Goal: Task Accomplishment & Management: Use online tool/utility

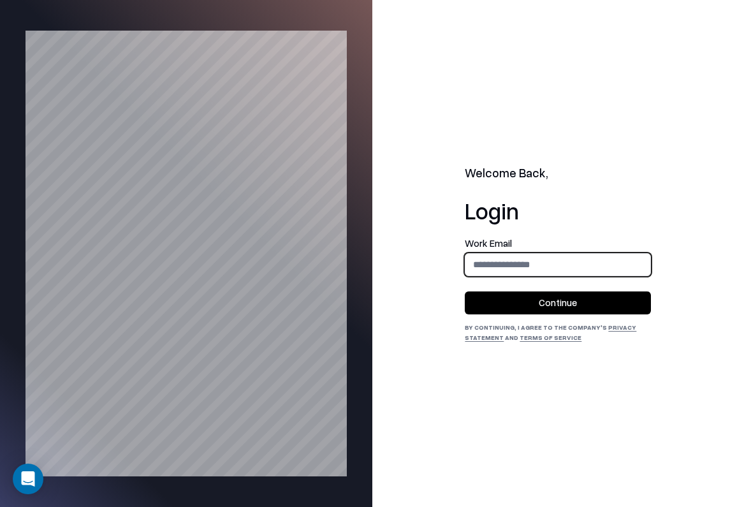
click at [552, 258] on input "email" at bounding box center [557, 264] width 185 height 24
type input "**********"
click at [574, 299] on button "Continue" at bounding box center [558, 302] width 186 height 23
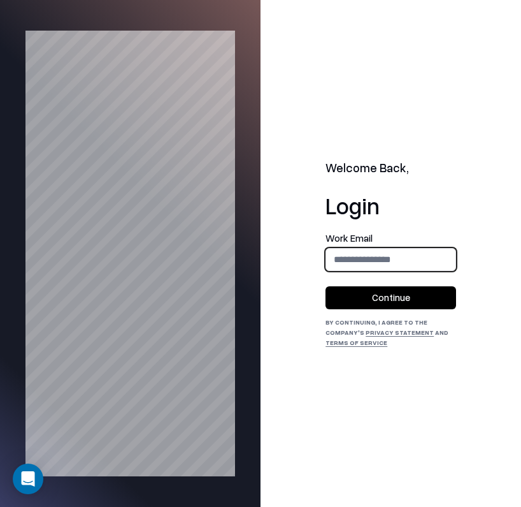
click at [388, 266] on input "email" at bounding box center [390, 259] width 129 height 24
type input "**********"
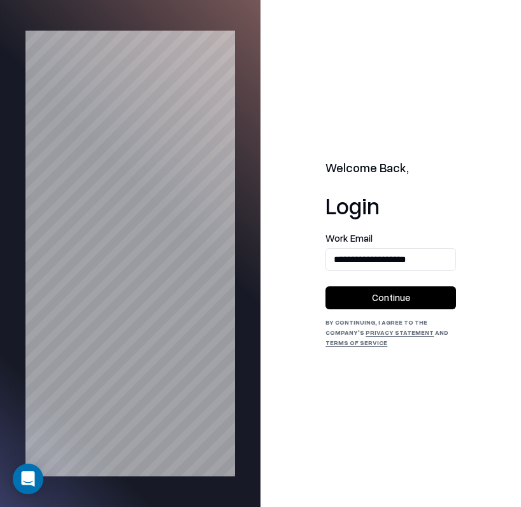
click at [400, 309] on button "Continue" at bounding box center [391, 297] width 131 height 23
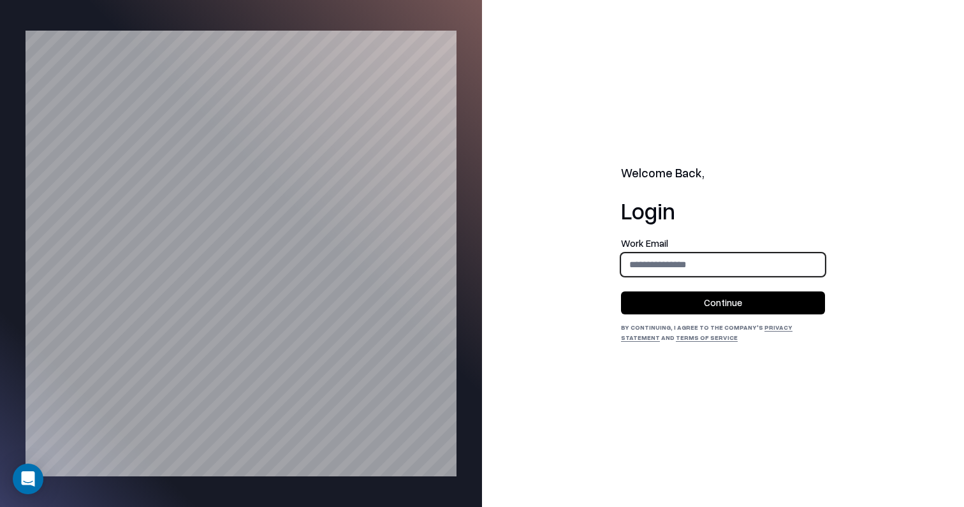
click at [748, 266] on input "email" at bounding box center [723, 264] width 203 height 24
type input "**********"
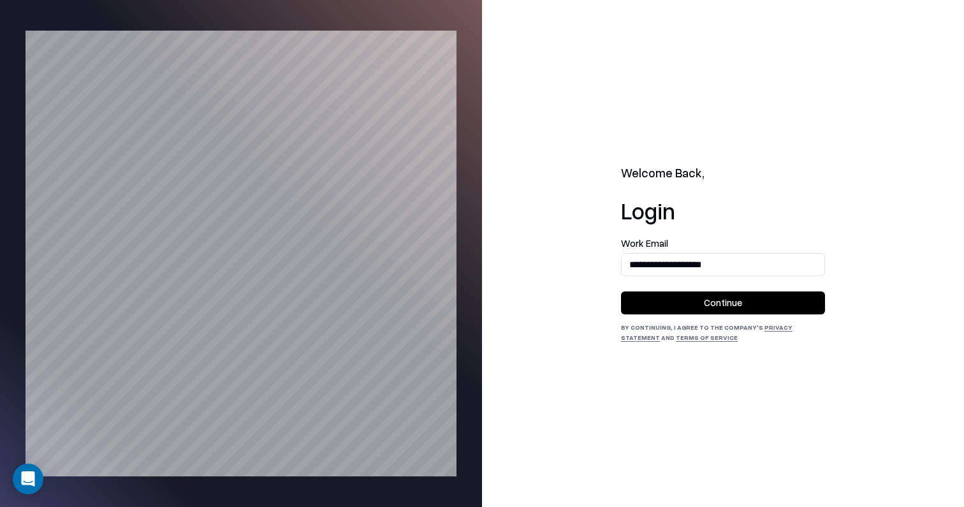
drag, startPoint x: 733, startPoint y: 307, endPoint x: 750, endPoint y: 293, distance: 22.6
click at [733, 307] on button "Continue" at bounding box center [723, 302] width 204 height 23
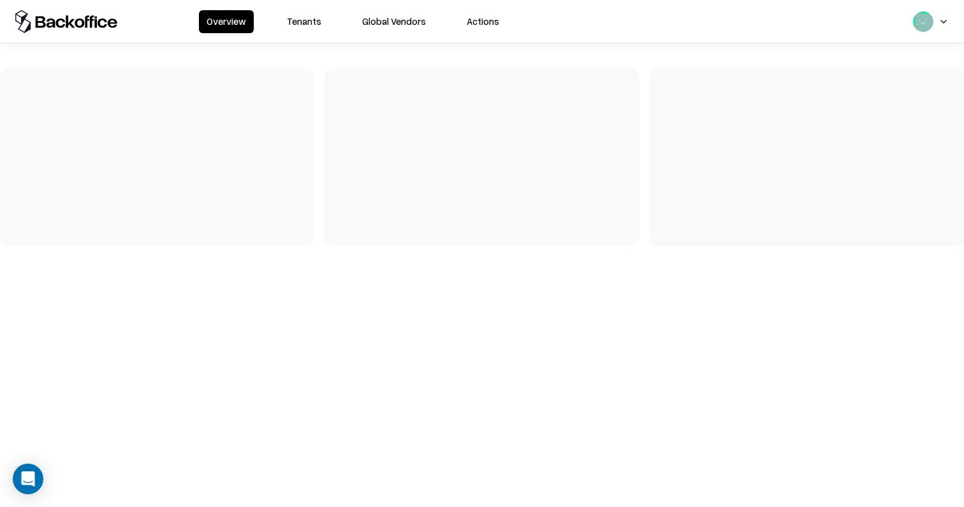
click at [309, 27] on button "Tenants" at bounding box center [304, 21] width 50 height 23
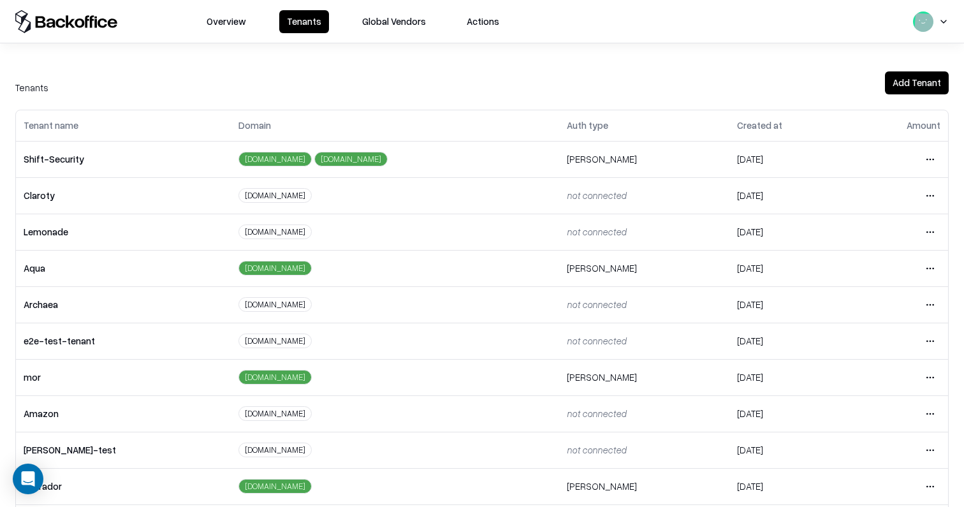
scroll to position [247, 0]
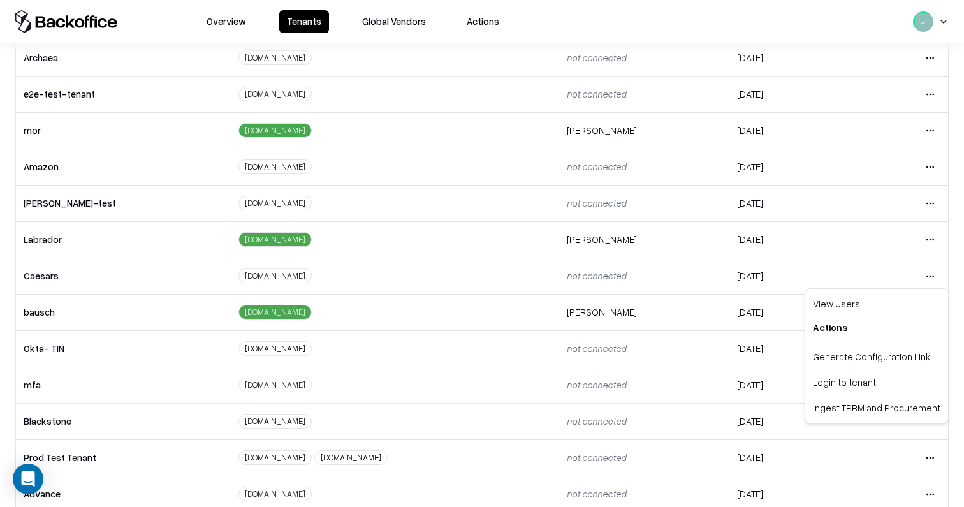
click at [938, 275] on html "Overview Tenants Global Vendors Actions Tenants Add Tenant Tenant name Domain A…" at bounding box center [482, 253] width 964 height 507
click at [887, 381] on div "Login to tenant" at bounding box center [877, 382] width 138 height 26
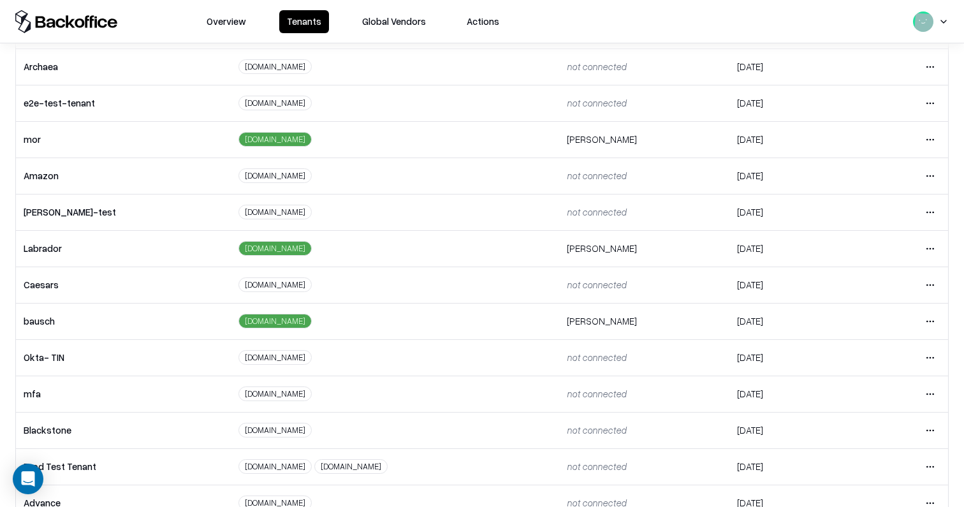
scroll to position [237, 0]
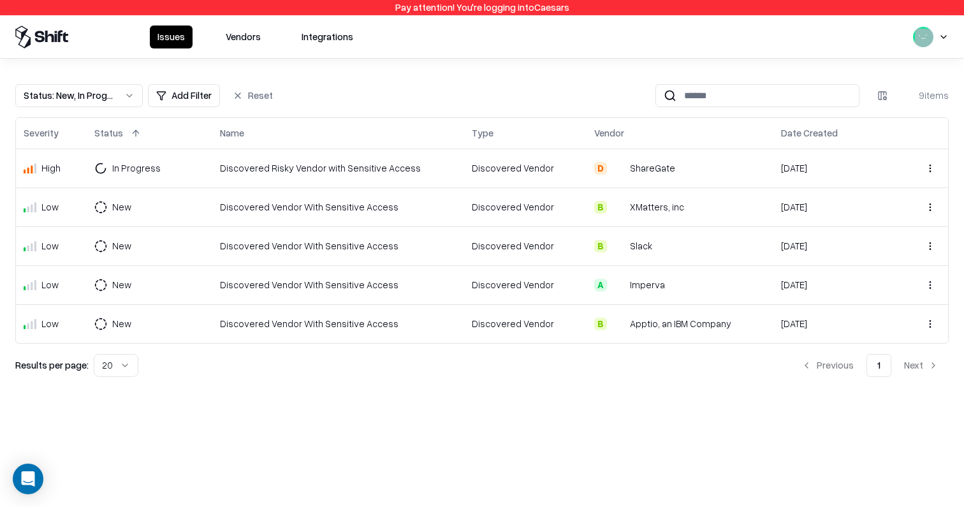
click at [527, 240] on div "Discovered Vendor" at bounding box center [525, 245] width 107 height 13
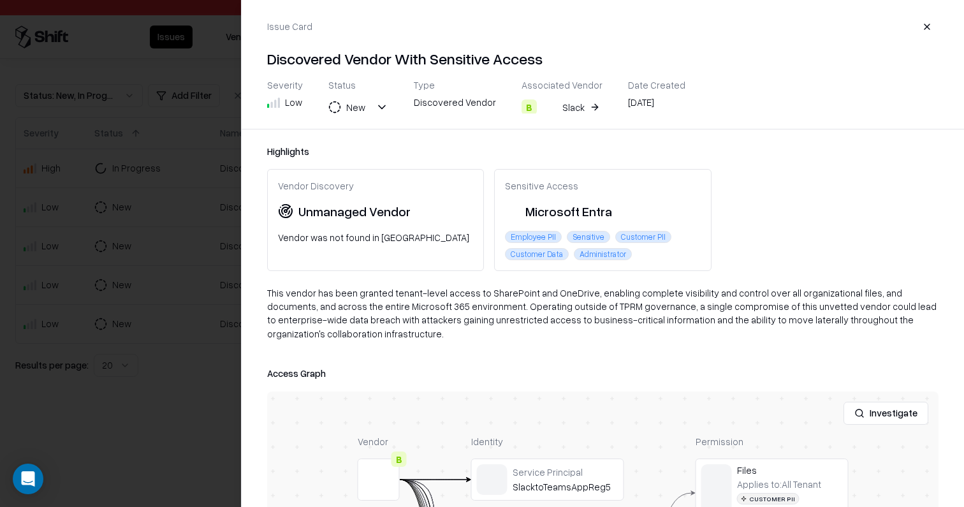
click at [893, 402] on button "Investigate" at bounding box center [885, 413] width 85 height 23
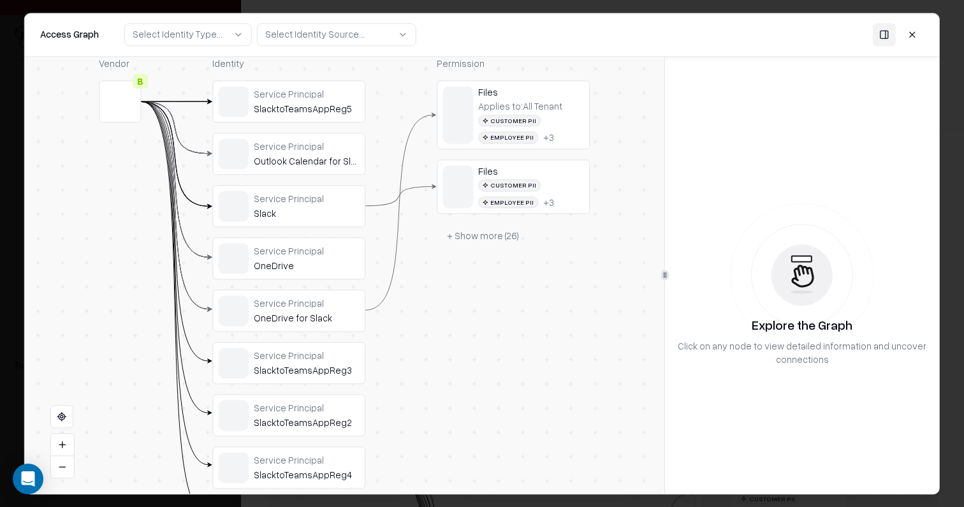
click at [192, 34] on div "Select Identity Type..." at bounding box center [178, 34] width 90 height 13
click at [365, 20] on div "Access Graph Select Identity Type... Select Identity Source..." at bounding box center [482, 34] width 914 height 43
drag, startPoint x: 360, startPoint y: 40, endPoint x: 430, endPoint y: 44, distance: 69.6
click at [360, 40] on button "Select Identity Source..." at bounding box center [336, 34] width 159 height 23
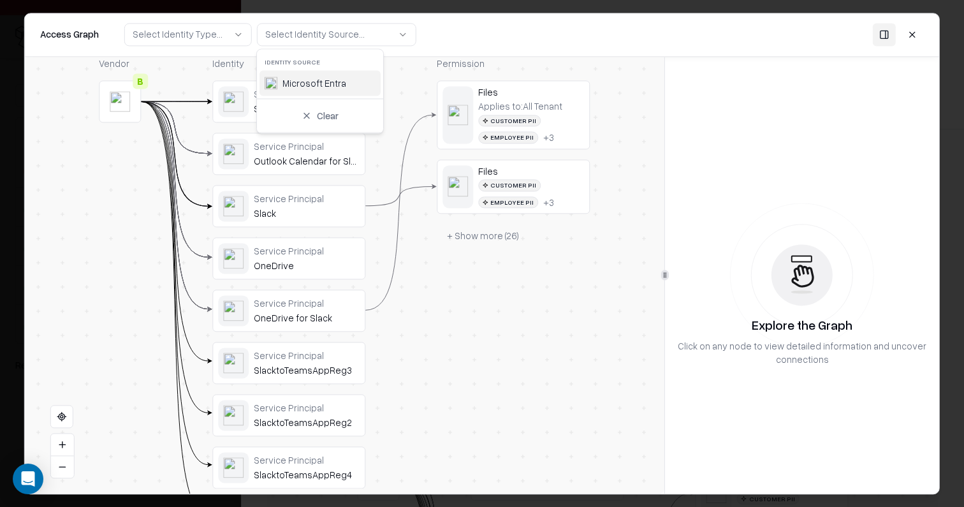
click at [502, 44] on div "Access Graph Select Identity Type... Select Identity Source..." at bounding box center [482, 34] width 914 height 43
click at [921, 33] on button at bounding box center [912, 34] width 23 height 23
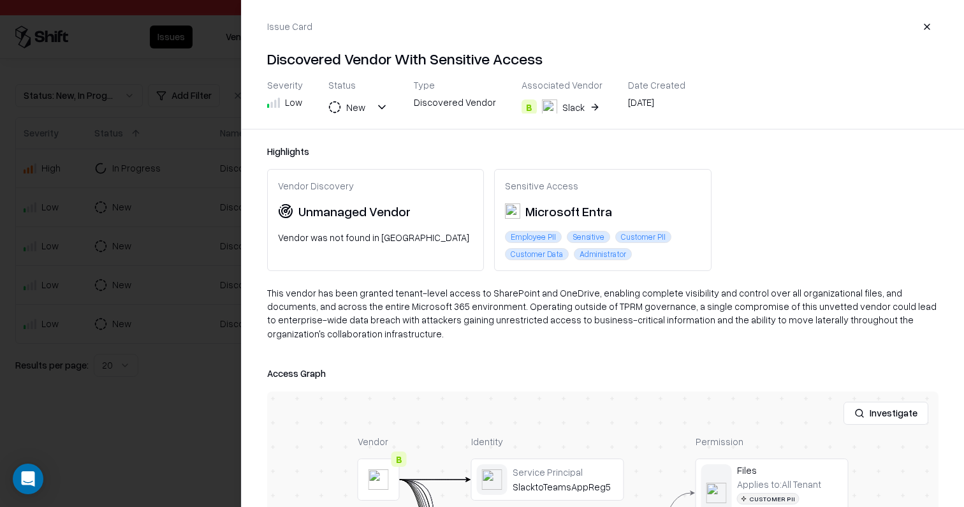
click at [928, 24] on button "button" at bounding box center [926, 26] width 23 height 23
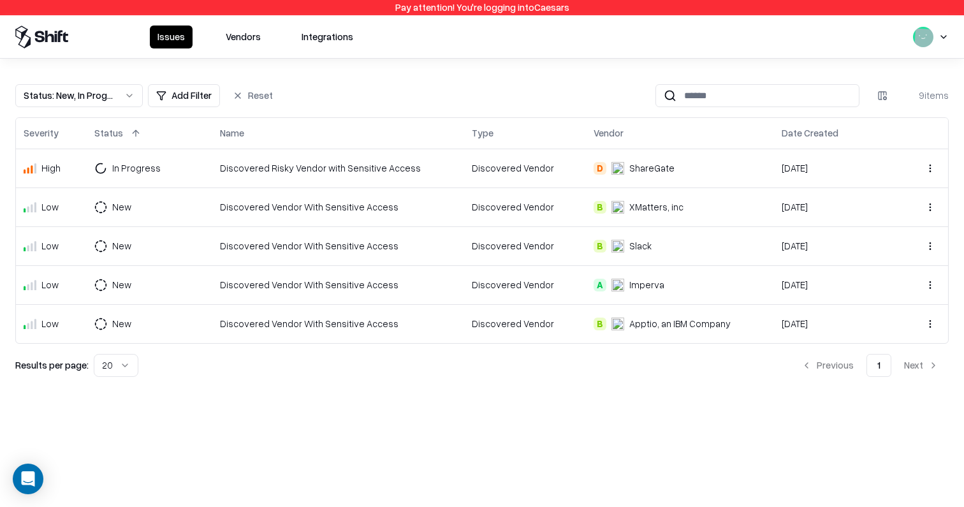
click at [247, 164] on div "Discovered Risky Vendor with Sensitive Access" at bounding box center [338, 167] width 237 height 13
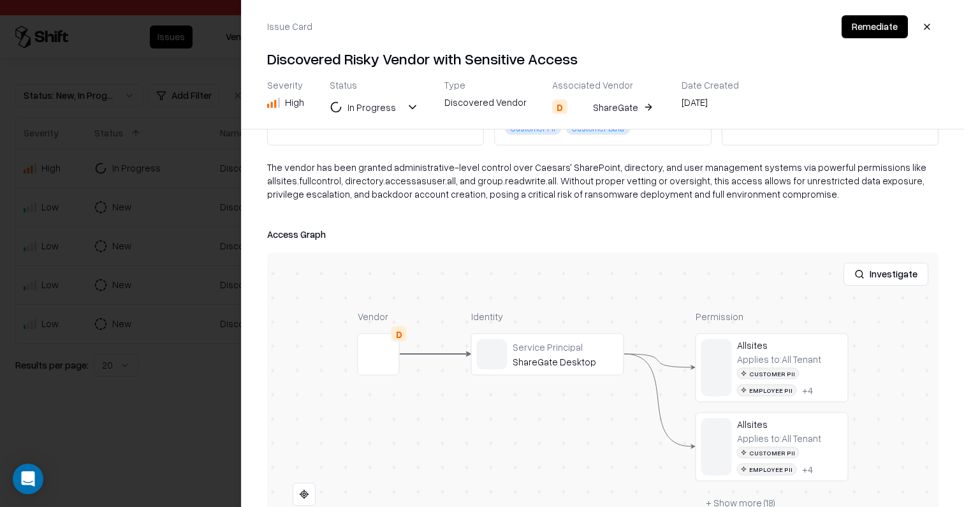
scroll to position [128, 0]
drag, startPoint x: 172, startPoint y: 255, endPoint x: 170, endPoint y: 245, distance: 9.8
click at [172, 254] on div at bounding box center [482, 253] width 964 height 507
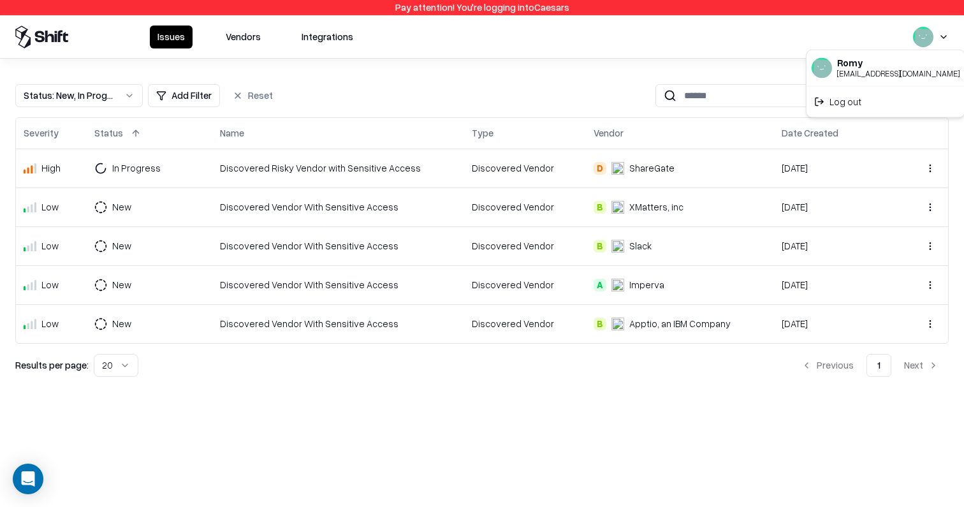
click at [945, 35] on html "Pay attention! You're logging into Caesars Issues Vendors Integrations Status :…" at bounding box center [482, 253] width 964 height 507
click at [866, 101] on div "Log out" at bounding box center [885, 102] width 153 height 26
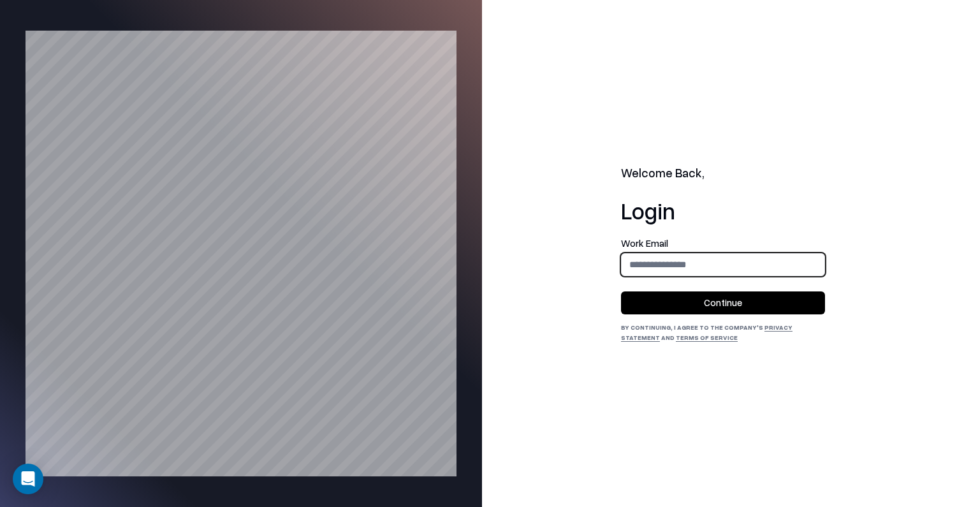
click at [696, 265] on input "email" at bounding box center [723, 264] width 203 height 24
type input "**********"
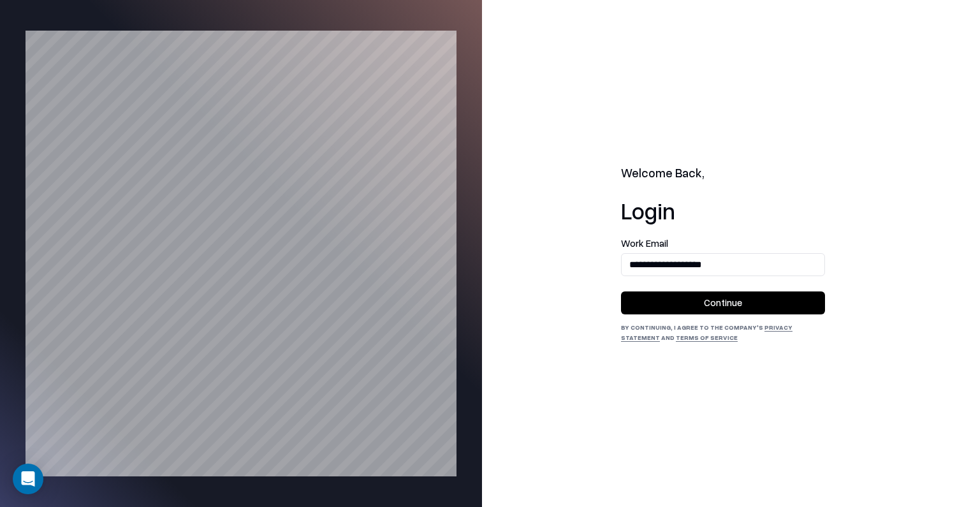
click at [727, 309] on button "Continue" at bounding box center [723, 302] width 204 height 23
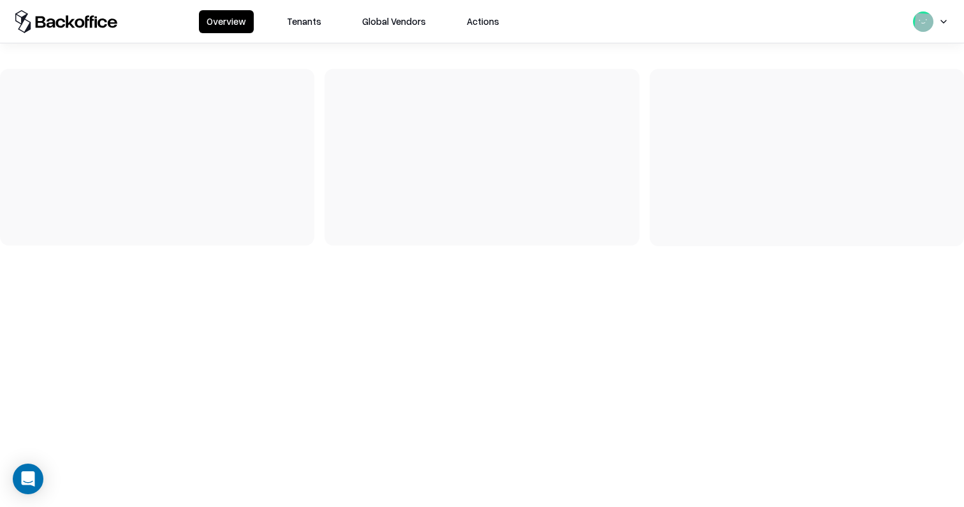
click at [302, 22] on button "Tenants" at bounding box center [304, 21] width 50 height 23
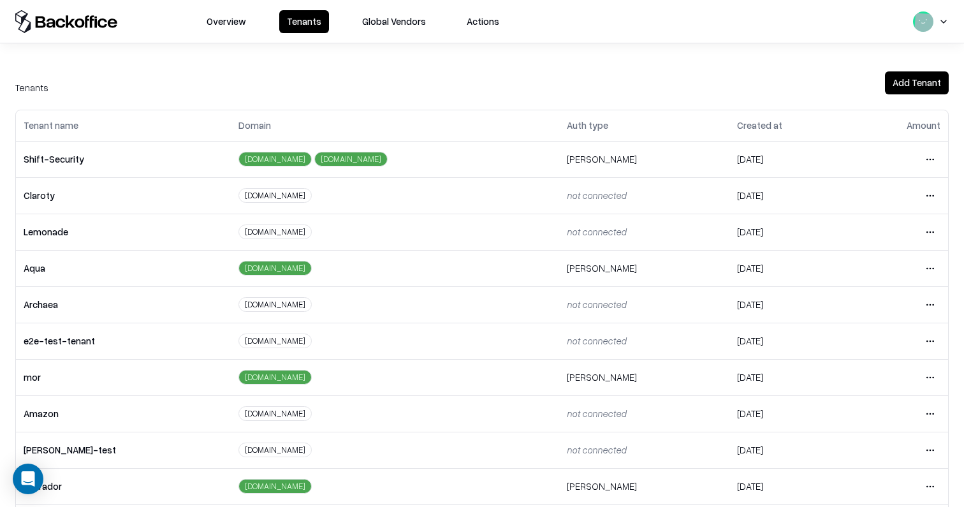
scroll to position [267, 0]
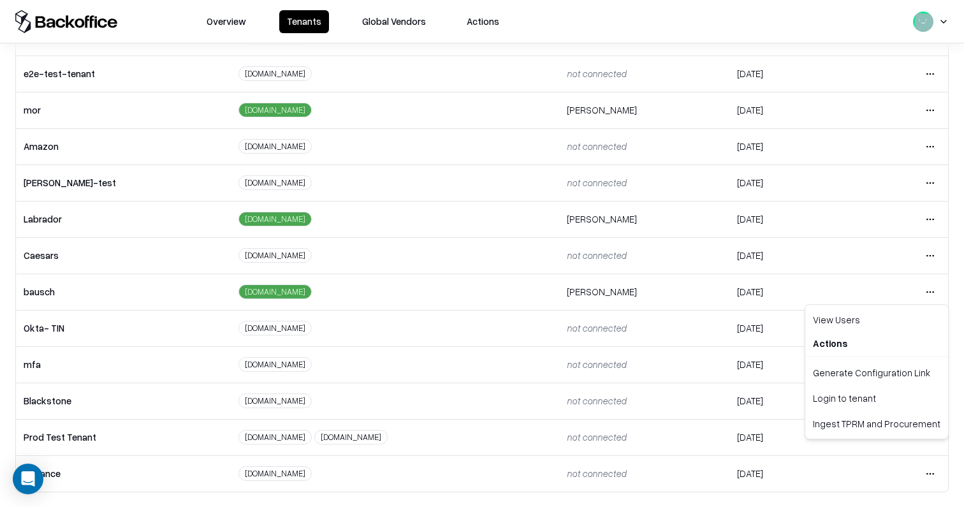
click at [930, 292] on html "Overview Tenants Global Vendors Actions Tenants Add Tenant Tenant name Domain A…" at bounding box center [482, 253] width 964 height 507
click at [873, 391] on div "Login to tenant" at bounding box center [877, 398] width 138 height 26
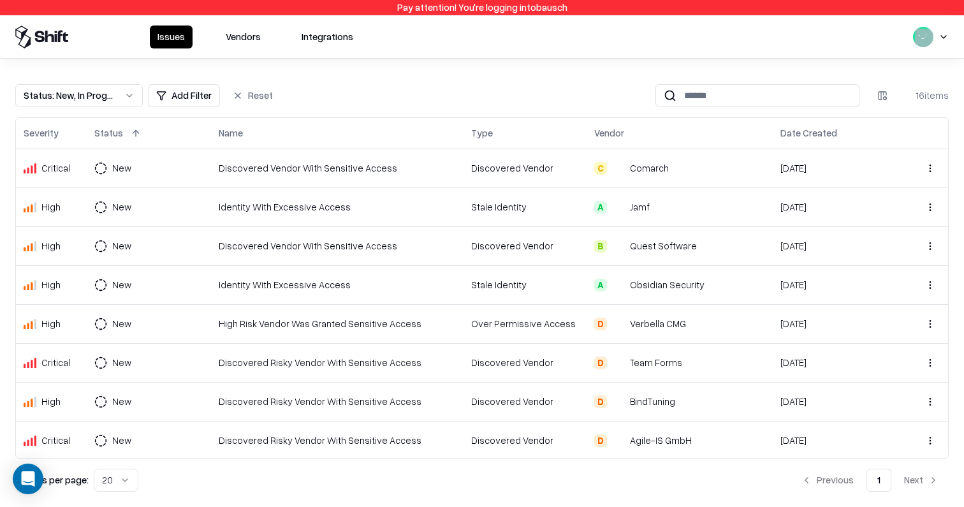
click at [422, 159] on td "Discovered Vendor With Sensitive Access" at bounding box center [337, 168] width 252 height 39
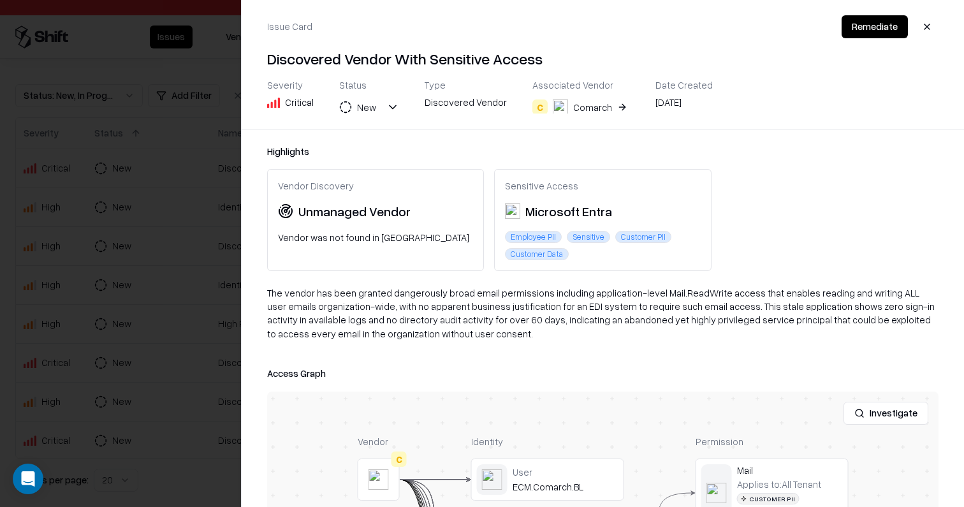
click at [879, 416] on button "Investigate" at bounding box center [885, 413] width 85 height 23
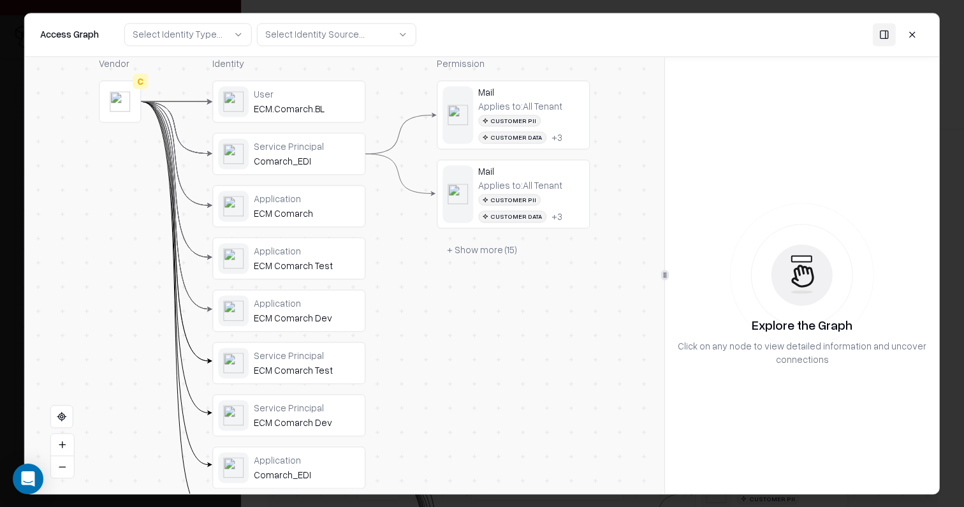
click at [334, 38] on div "Select Identity Source..." at bounding box center [314, 34] width 99 height 13
drag, startPoint x: 474, startPoint y: 25, endPoint x: 763, endPoint y: 27, distance: 288.8
click at [475, 25] on div "Access Graph Select Identity Type... Select Identity Source..." at bounding box center [482, 34] width 914 height 43
drag, startPoint x: 915, startPoint y: 29, endPoint x: 907, endPoint y: 67, distance: 39.3
click at [915, 29] on button at bounding box center [912, 34] width 23 height 23
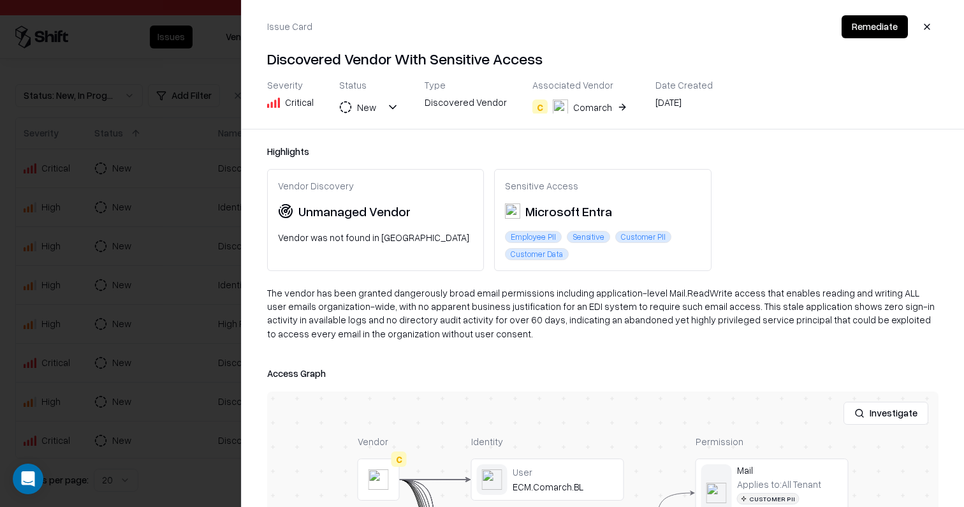
click at [926, 27] on button "button" at bounding box center [926, 26] width 23 height 23
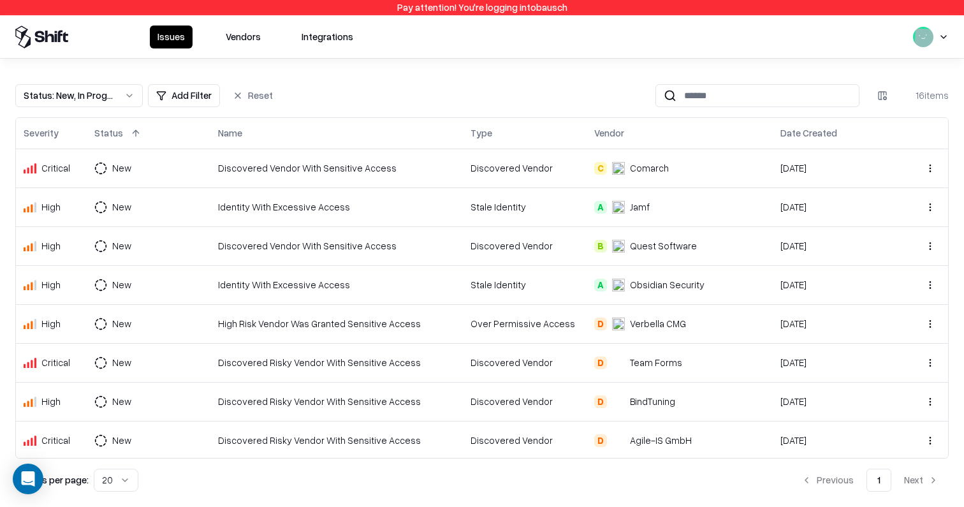
scroll to position [312, 0]
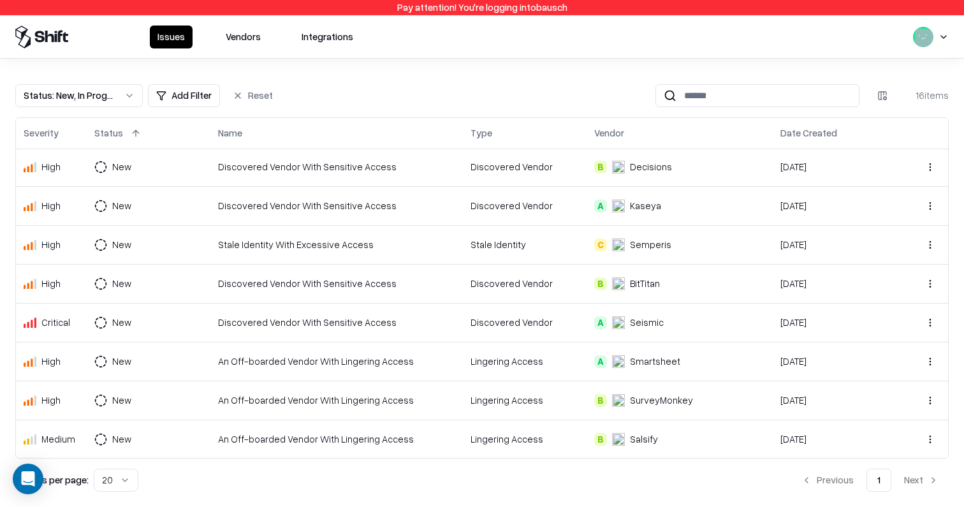
click at [514, 251] on div "Stale Identity" at bounding box center [524, 244] width 108 height 13
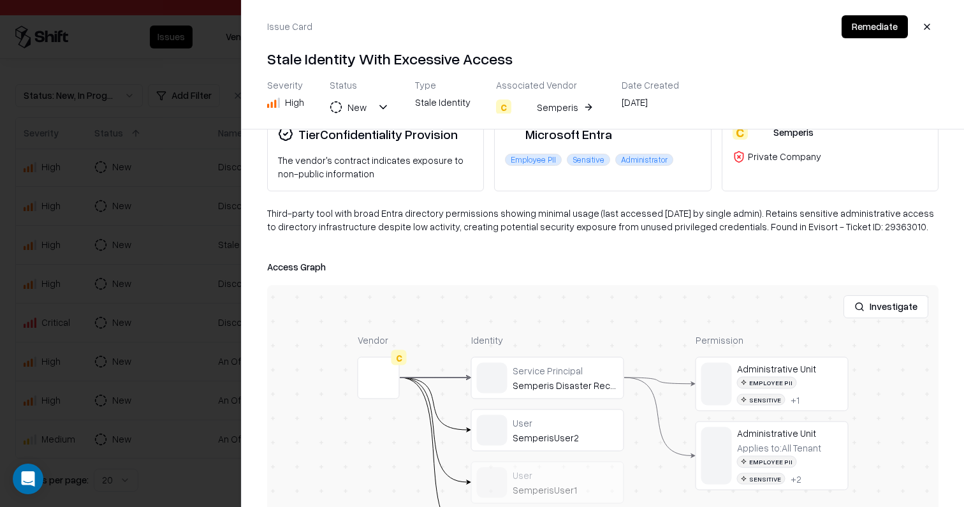
scroll to position [189, 0]
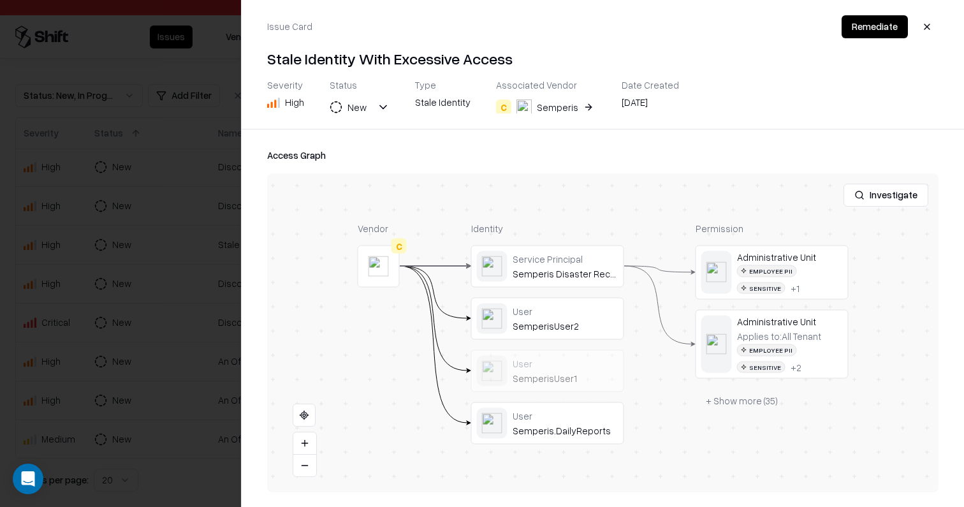
click at [0, 0] on button at bounding box center [0, 0] width 0 height 0
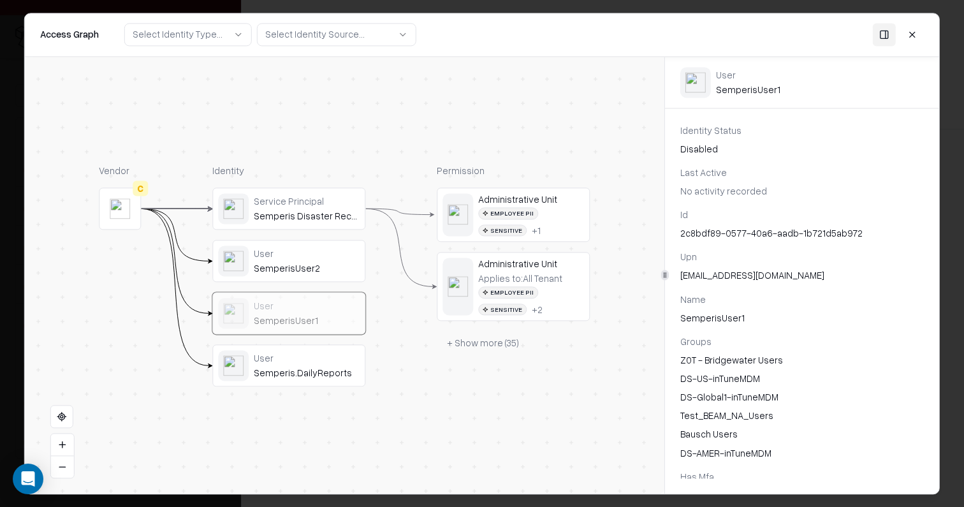
click at [910, 34] on button at bounding box center [912, 34] width 23 height 23
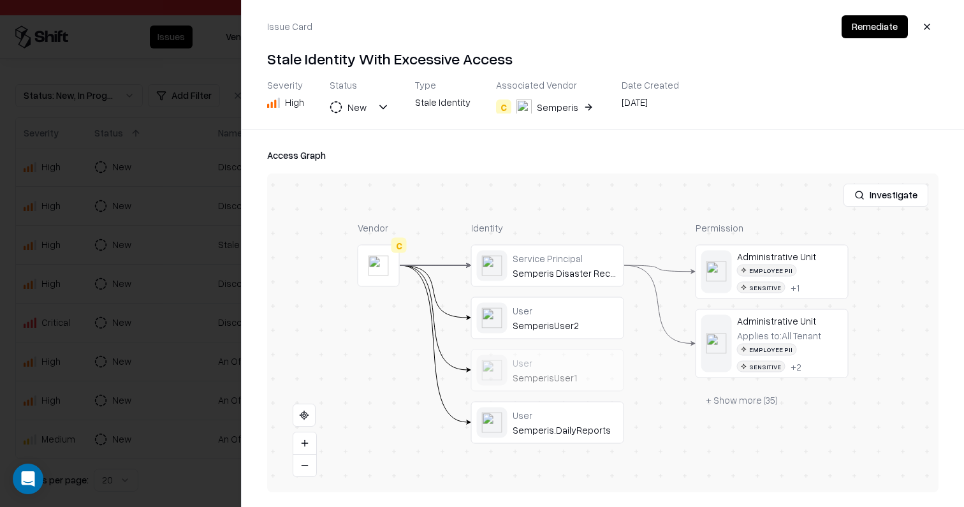
click at [0, 0] on button at bounding box center [0, 0] width 0 height 0
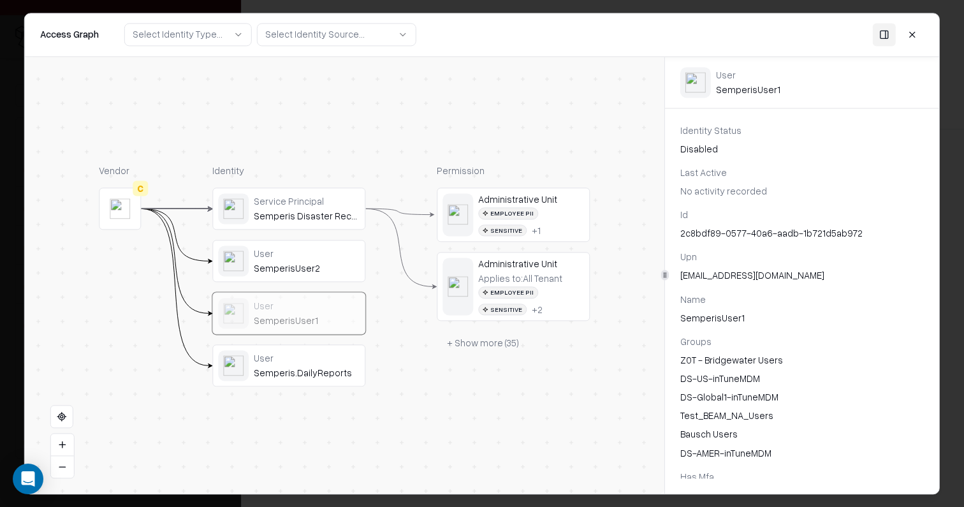
click at [465, 351] on button "+ Show more ( 35 )" at bounding box center [483, 342] width 92 height 23
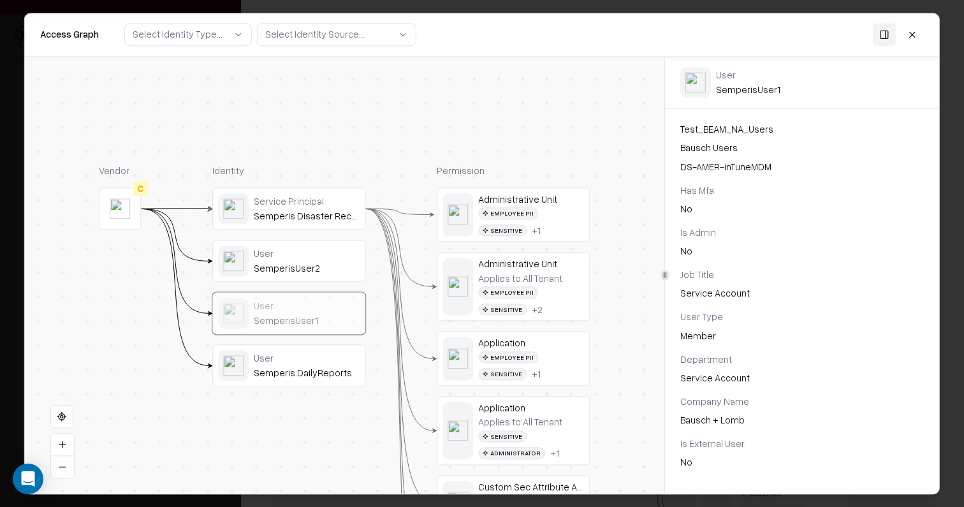
scroll to position [325, 0]
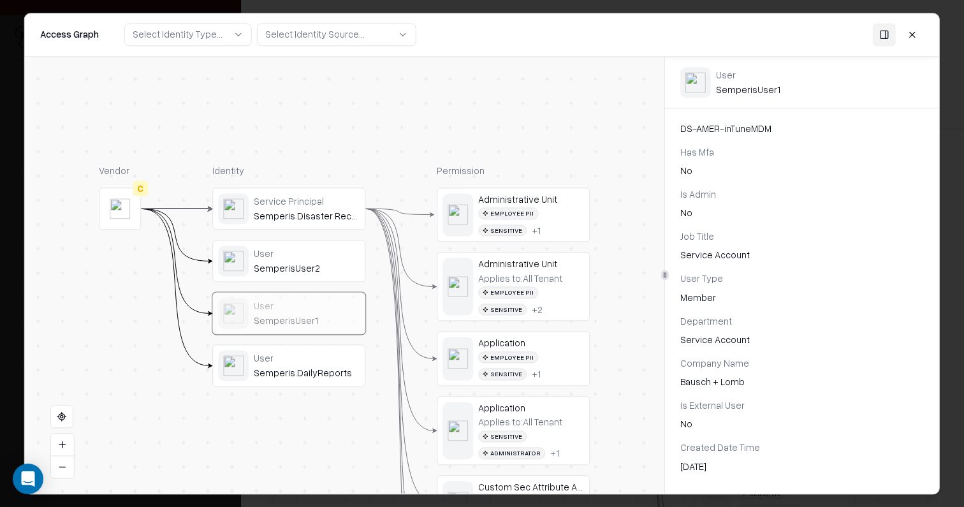
drag, startPoint x: 917, startPoint y: 32, endPoint x: 861, endPoint y: 2, distance: 63.6
click at [917, 32] on button at bounding box center [912, 34] width 23 height 23
